Goal: Browse casually: Explore the website without a specific task or goal

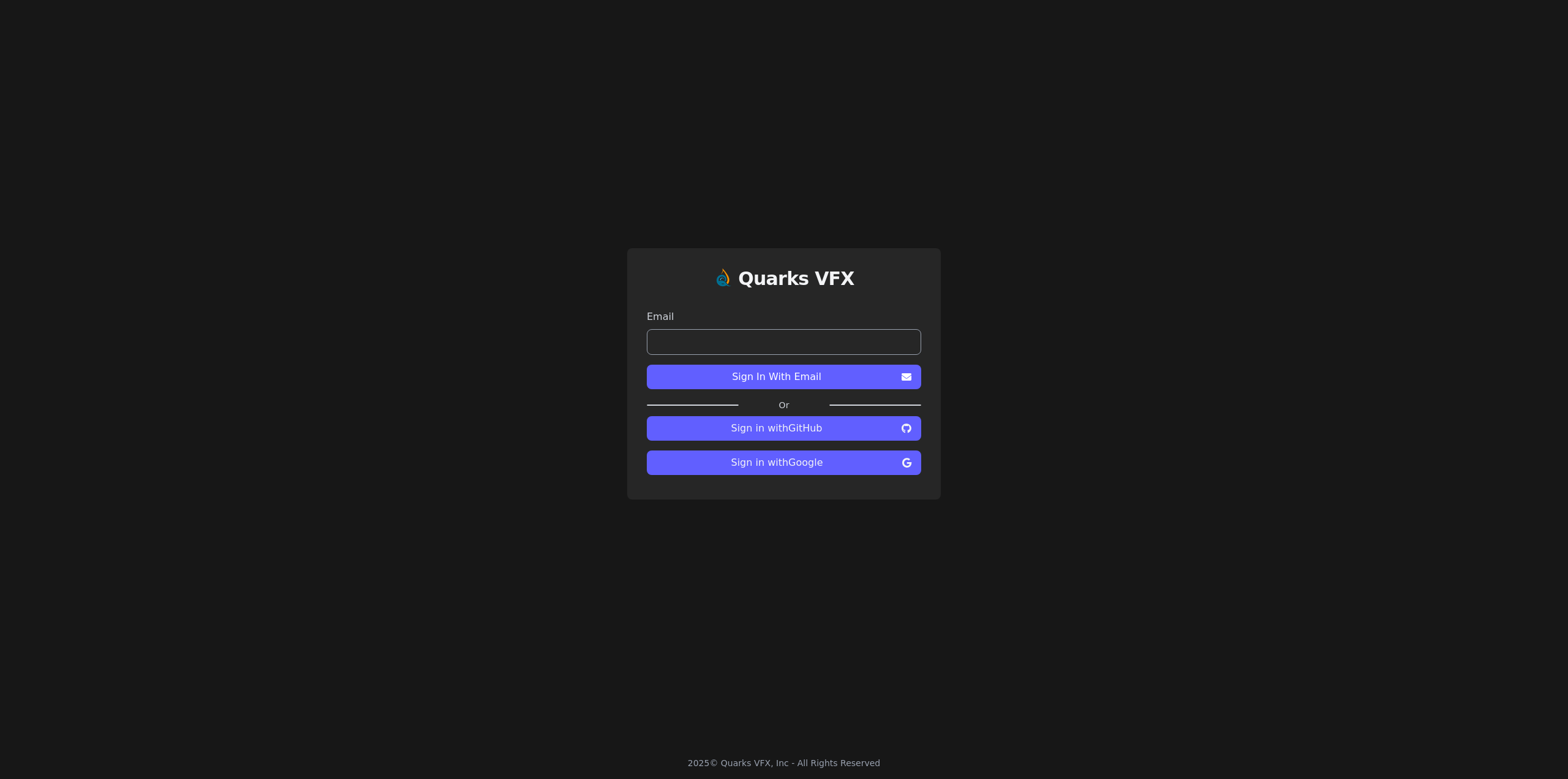
drag, startPoint x: 184, startPoint y: 372, endPoint x: 236, endPoint y: 367, distance: 52.2
click at [185, 372] on div "Quarks VFX Email Sign In With Email Or Sign in with GitHub Sign in with Google" at bounding box center [784, 373] width 1568 height 747
click at [806, 469] on span "Sign in with Google" at bounding box center [777, 462] width 240 height 15
click at [167, 417] on div "Quarks VFX Email Sign In With Email Or Sign in with GitHub Sign in with Google" at bounding box center [784, 373] width 1568 height 747
click at [215, 533] on div "Quarks VFX Email Sign In With Email Or Sign in with GitHub Sign in with Google" at bounding box center [784, 373] width 1568 height 747
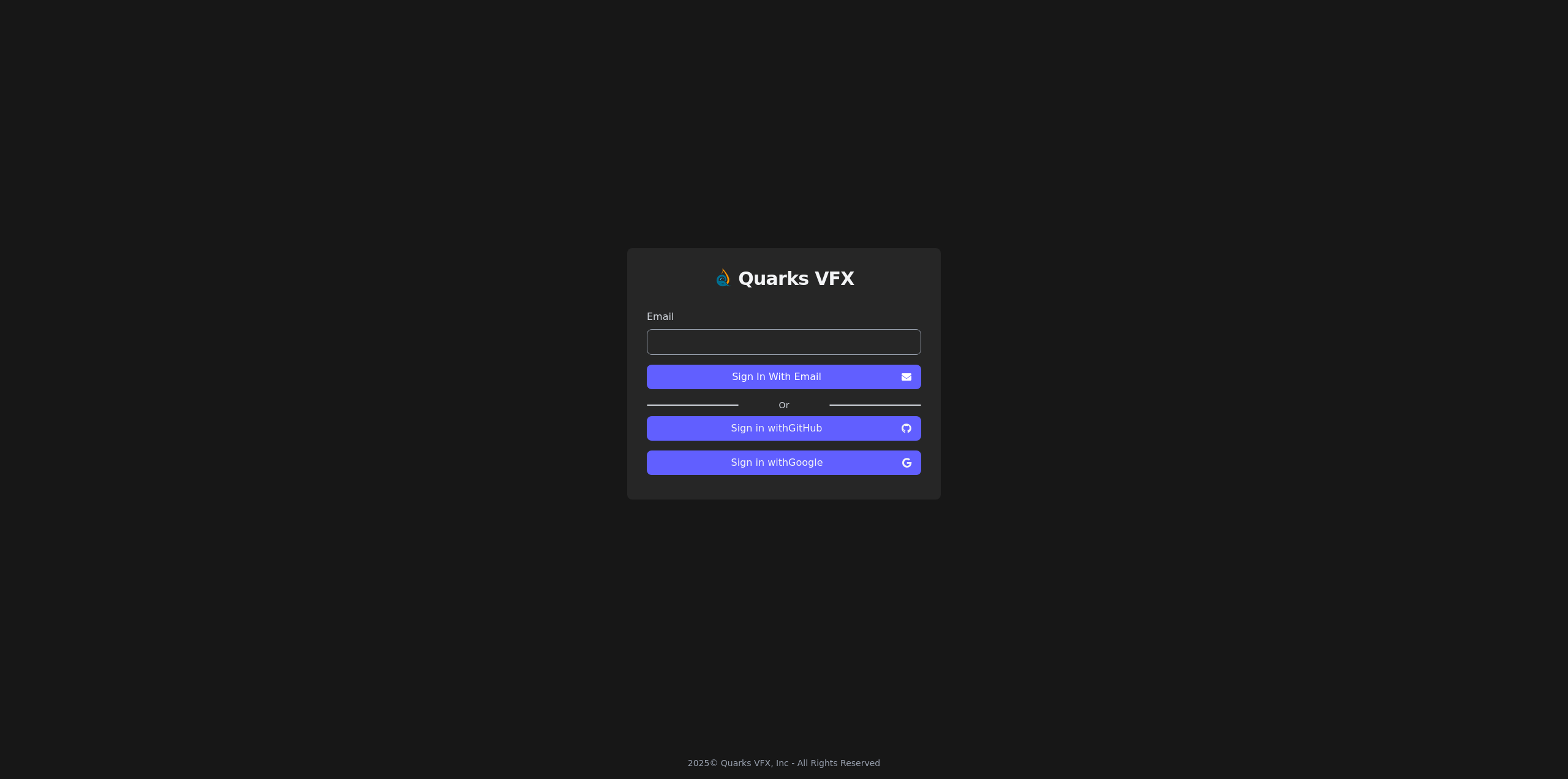
click at [226, 541] on div "Quarks VFX Email Sign In With Email Or Sign in with GitHub Sign in with Google" at bounding box center [784, 373] width 1568 height 747
click at [246, 566] on div "Quarks VFX Email Sign In With Email Or Sign in with GitHub Sign in with Google" at bounding box center [784, 373] width 1568 height 747
click at [806, 465] on span "Sign in with Google" at bounding box center [777, 462] width 240 height 15
click at [354, 494] on div "Quarks VFX Email Sign In With Email Or Sign in with GitHub Sign in with Google" at bounding box center [784, 373] width 1568 height 747
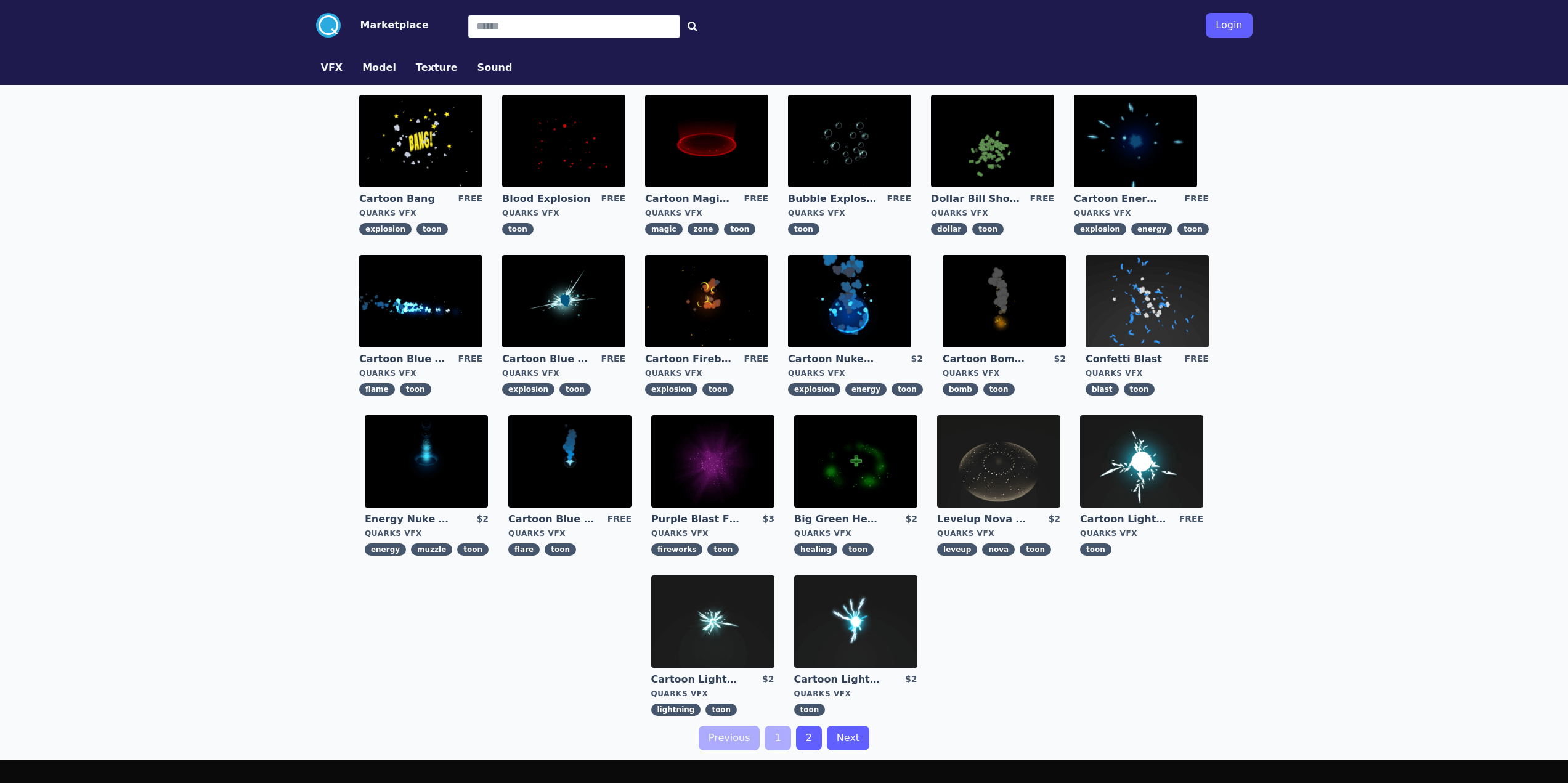
click at [1107, 671] on div "Cartoon Bang FREE Quarks VFX explosion toon Blood Explosion FREE Quarks VFX too…" at bounding box center [784, 405] width 946 height 640
drag, startPoint x: 377, startPoint y: 643, endPoint x: 413, endPoint y: 632, distance: 37.6
click at [377, 643] on div "Cartoon Bang FREE Quarks VFX explosion toon Blood Explosion FREE Quarks VFX too…" at bounding box center [784, 405] width 946 height 640
click at [0, 455] on div ".cls-1{fill:#fff;}.cls-2{fill:#29abe2;} Marketplace Login VFX Model Texture Sou…" at bounding box center [784, 471] width 1568 height 942
drag, startPoint x: 17, startPoint y: 401, endPoint x: 170, endPoint y: 377, distance: 154.9
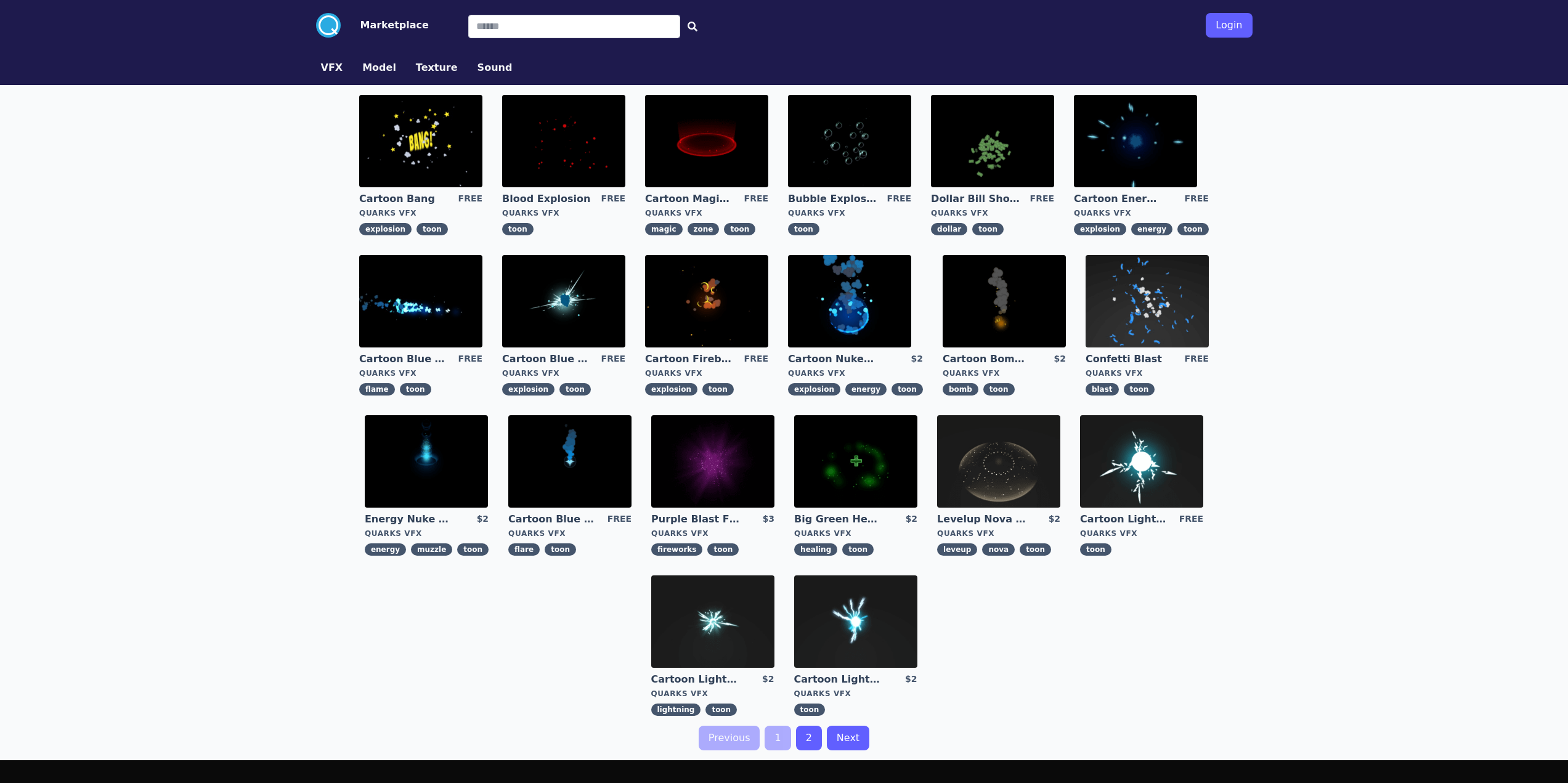
click at [17, 401] on div ".cls-1{fill:#fff;}.cls-2{fill:#29abe2;} Marketplace Login VFX Model Texture Sou…" at bounding box center [784, 471] width 1568 height 942
click at [1181, 674] on div "Cartoon Bang FREE Quarks VFX explosion toon Blood Explosion FREE Quarks VFX too…" at bounding box center [784, 405] width 946 height 640
drag, startPoint x: 87, startPoint y: 349, endPoint x: 268, endPoint y: 370, distance: 182.2
click at [87, 349] on div ".cls-1{fill:#fff;}.cls-2{fill:#29abe2;} Marketplace Login VFX Model Texture Sou…" at bounding box center [784, 471] width 1568 height 942
drag, startPoint x: 715, startPoint y: 460, endPoint x: 541, endPoint y: 628, distance: 241.9
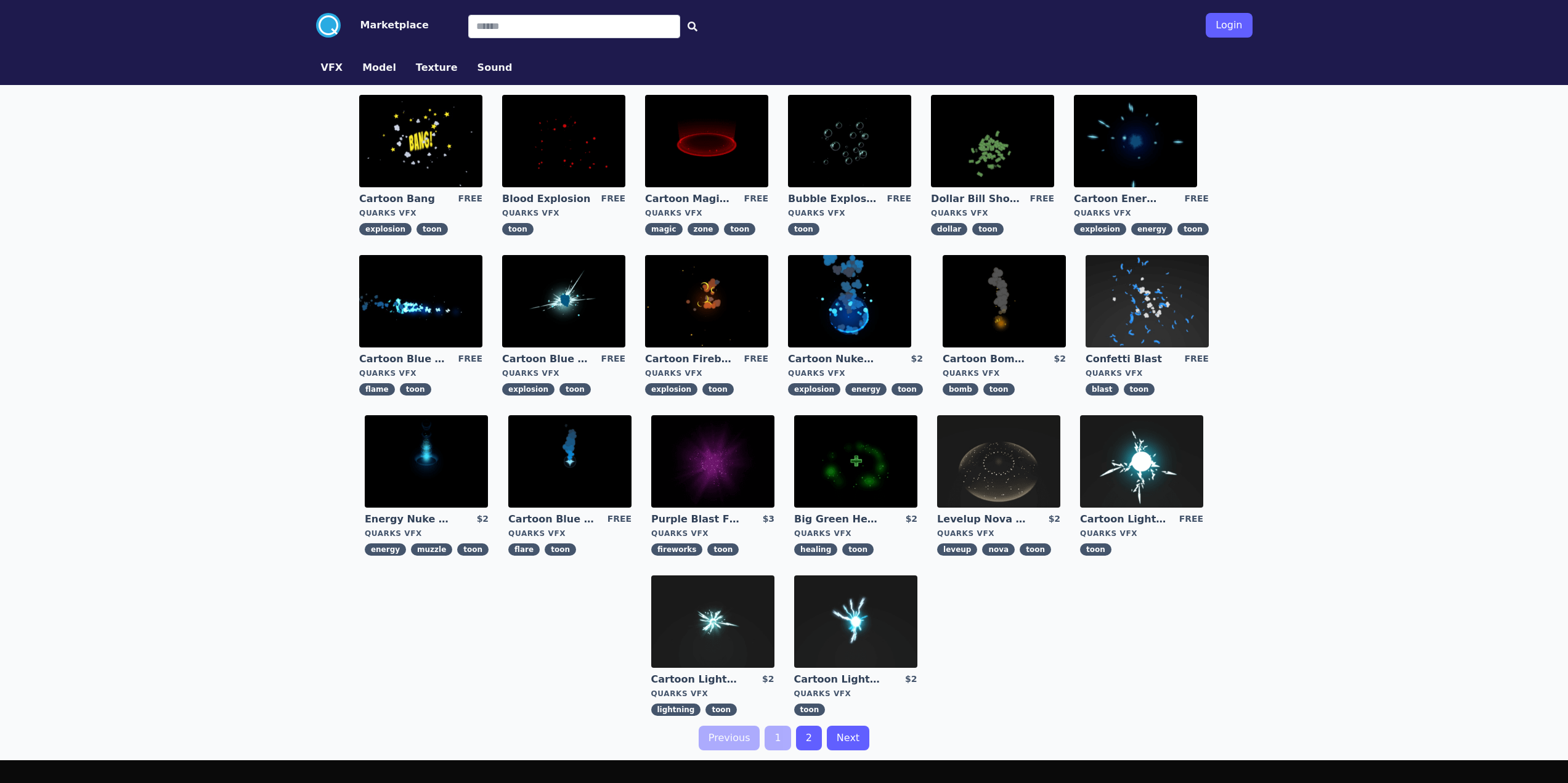
click at [541, 628] on div "Cartoon Bang FREE Quarks VFX explosion toon Blood Explosion FREE Quarks VFX too…" at bounding box center [784, 405] width 946 height 640
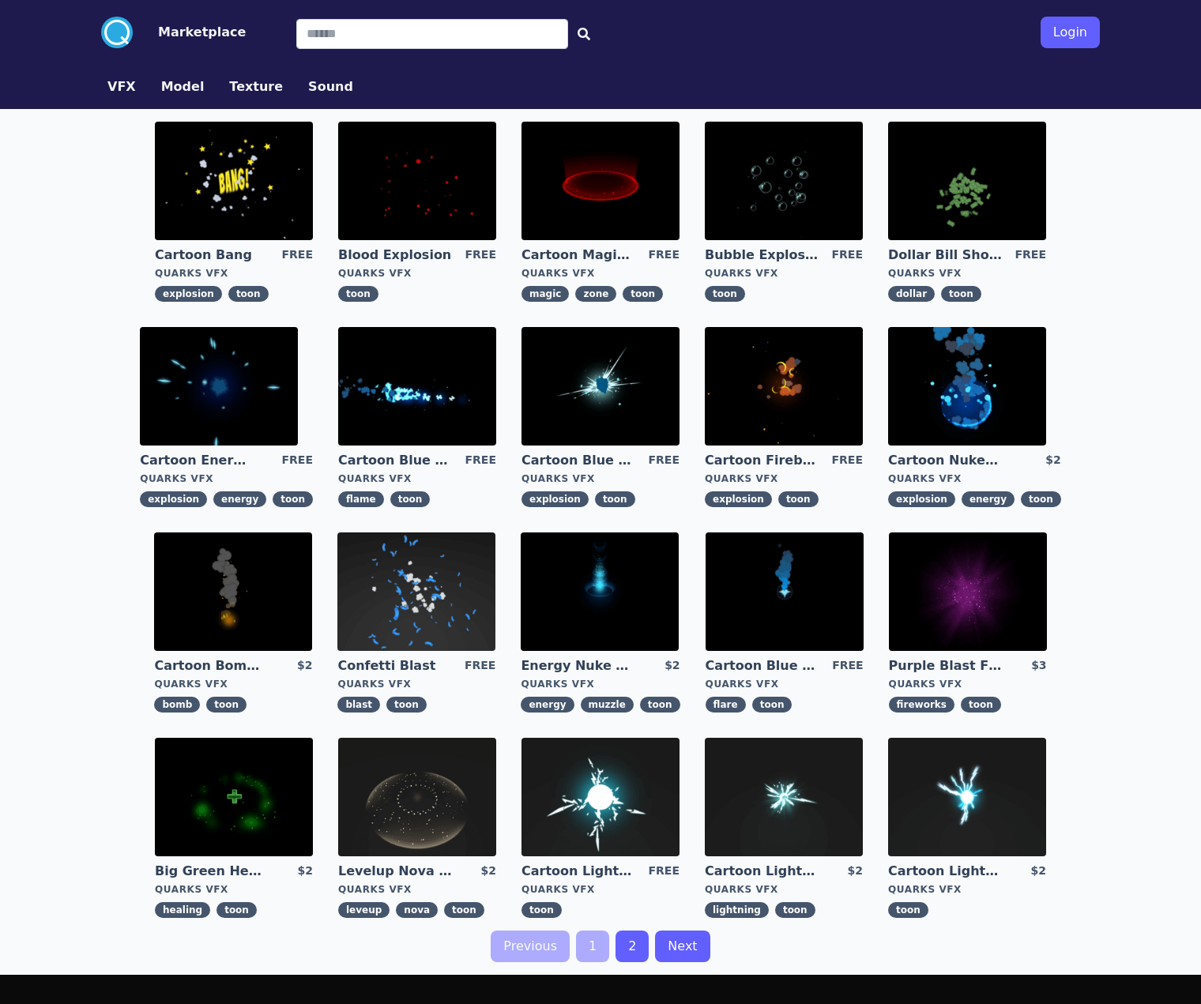
click at [1116, 584] on div ".cls-1{fill:#fff;}.cls-2{fill:#29abe2;} Marketplace Login VFX Model Texture Sou…" at bounding box center [600, 604] width 1201 height 1208
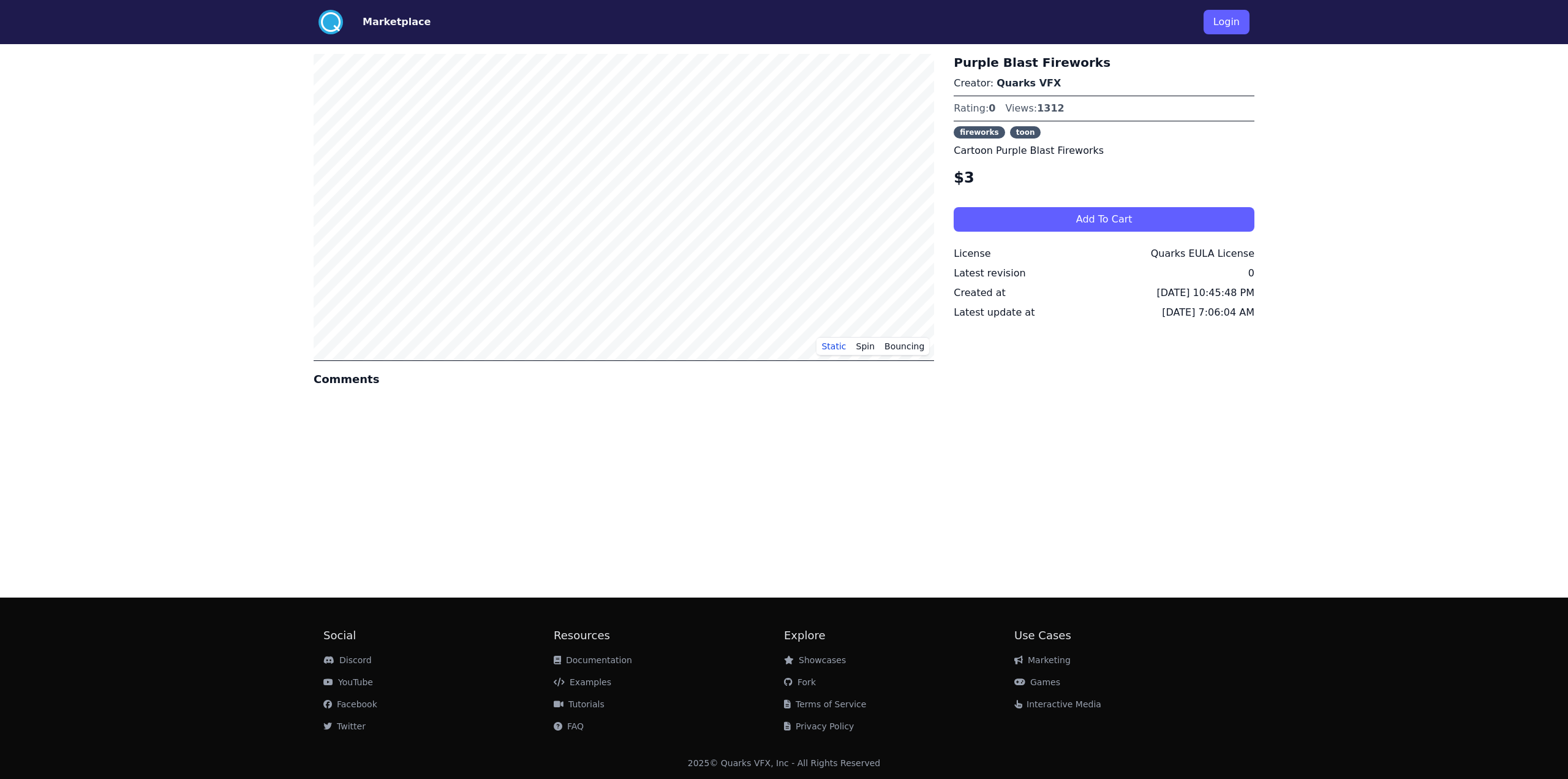
click at [734, 562] on div "Static Spin Bouncing Comments Purple Blast Fireworks Creator: Quarks VFX Rating…" at bounding box center [783, 316] width 941 height 544
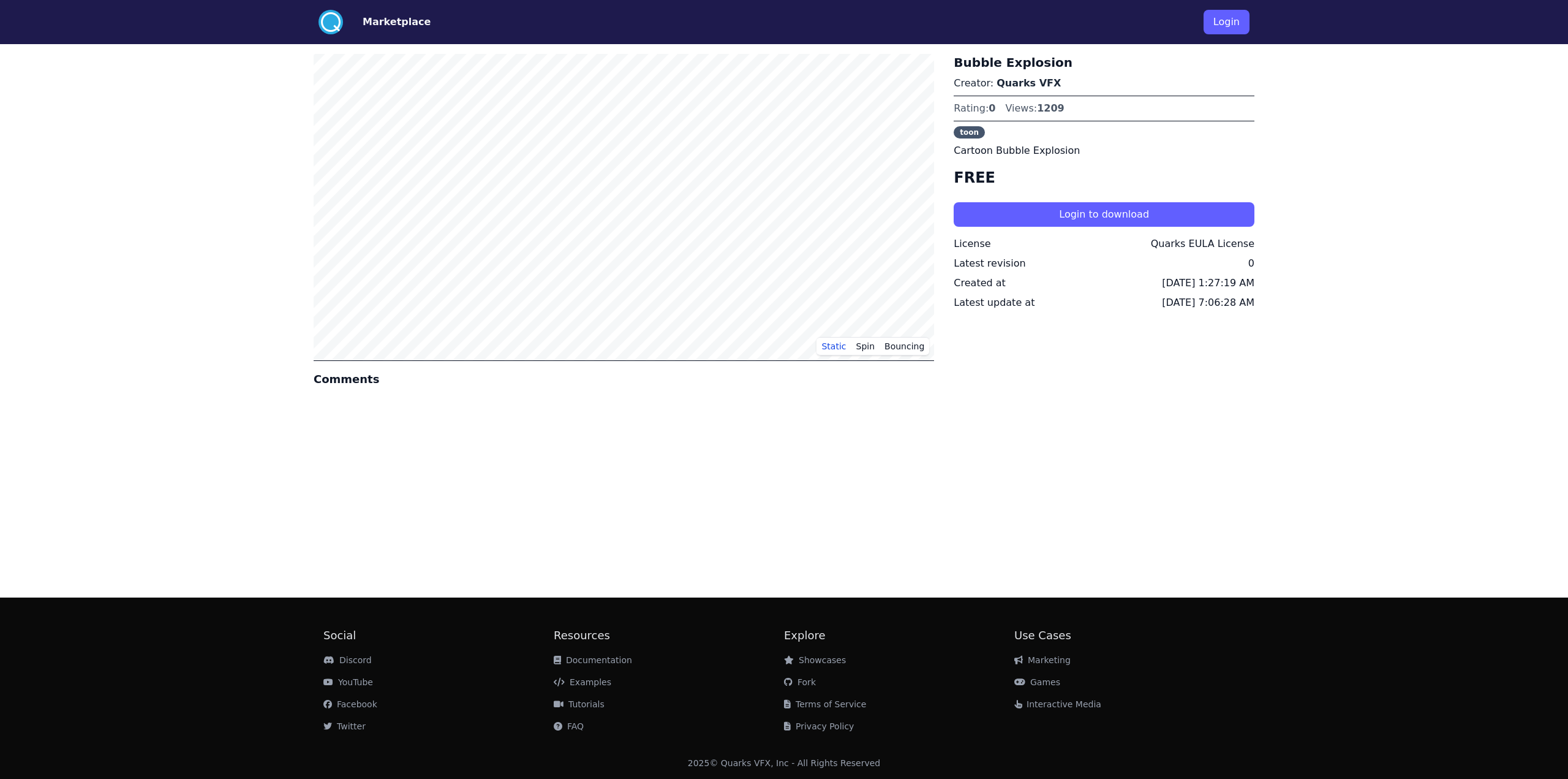
click at [224, 546] on div ".cls-1{fill:#fff;}.cls-2{fill:#29abe2;} Marketplace Login Static Spin Bouncing …" at bounding box center [784, 390] width 1568 height 779
click at [187, 529] on div ".cls-1{fill:#fff;}.cls-2{fill:#29abe2;} Marketplace Login Static Spin Bouncing …" at bounding box center [784, 390] width 1568 height 779
click at [188, 544] on div ".cls-1{fill:#fff;}.cls-2{fill:#29abe2;} Marketplace Login Static Spin Bouncing …" at bounding box center [784, 390] width 1568 height 779
click at [28, 505] on div ".cls-1{fill:#fff;}.cls-2{fill:#29abe2;} Marketplace Login Static Spin Bouncing …" at bounding box center [784, 390] width 1568 height 779
click at [343, 483] on div "Static Spin Bouncing Comments Bubble Explosion Creator: Quarks VFX Rating: 0 Vi…" at bounding box center [783, 316] width 941 height 544
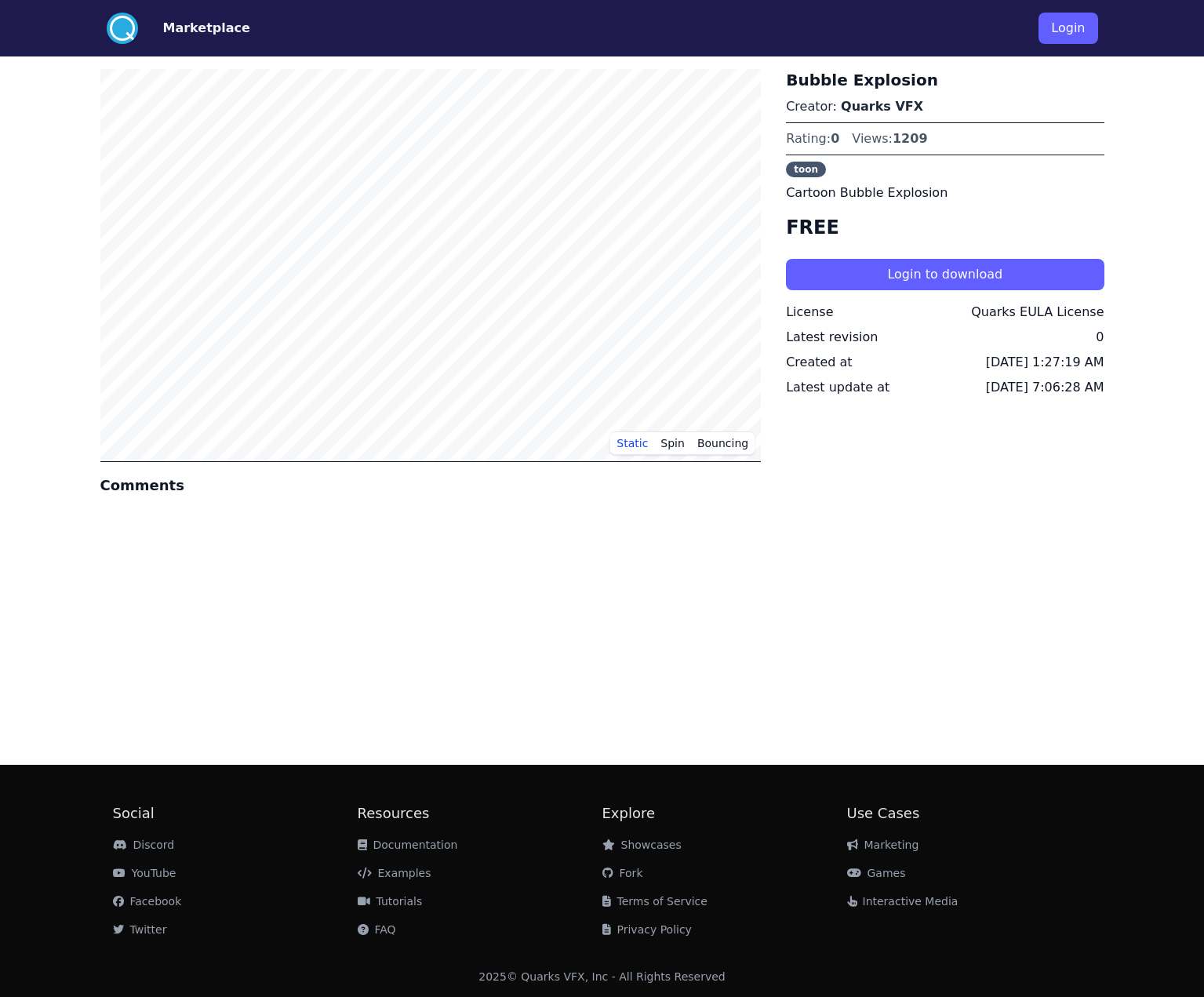
click at [824, 686] on div "Static Spin Bouncing Comments Bubble Explosion Creator: Quarks VFX Rating: 0 Vi…" at bounding box center [602, 404] width 1004 height 696
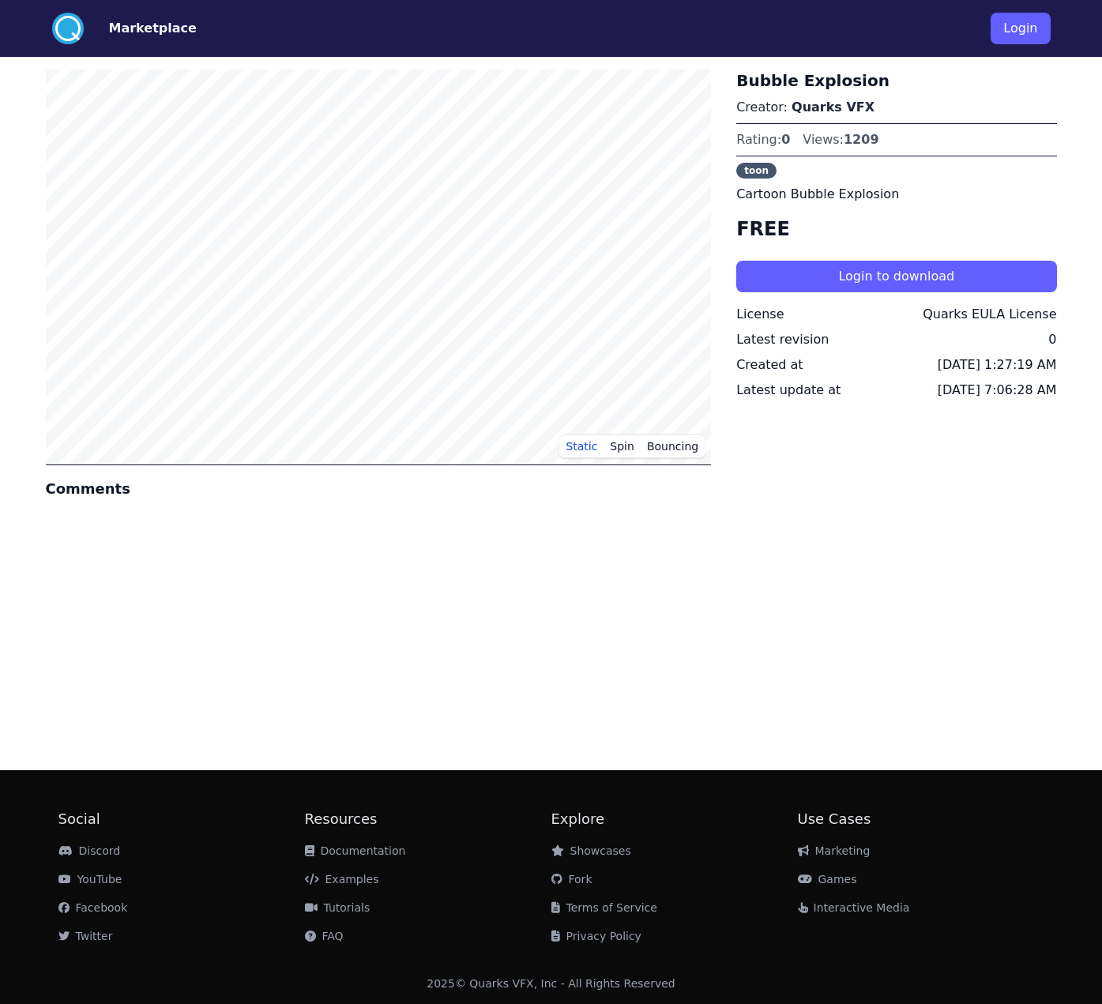
click at [772, 629] on div "Static Spin Bouncing Comments Bubble Explosion Creator: Quarks VFX Rating: 0 Vi…" at bounding box center [551, 407] width 1011 height 701
